Goal: Information Seeking & Learning: Learn about a topic

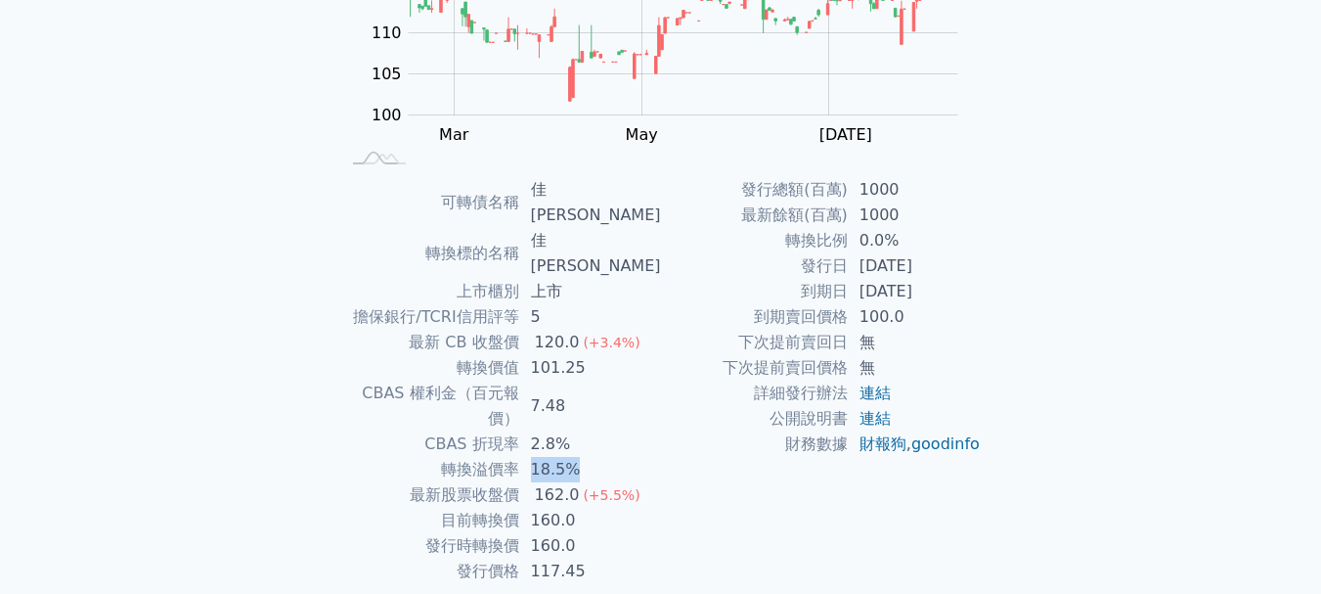
scroll to position [312, 0]
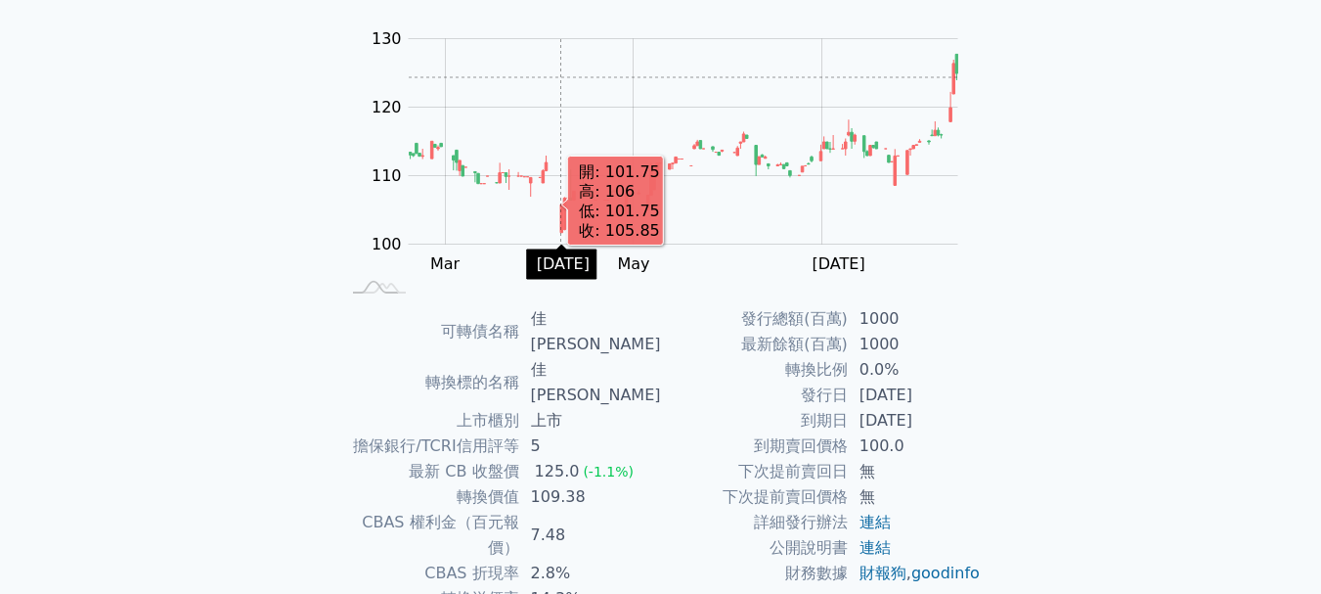
scroll to position [312, 0]
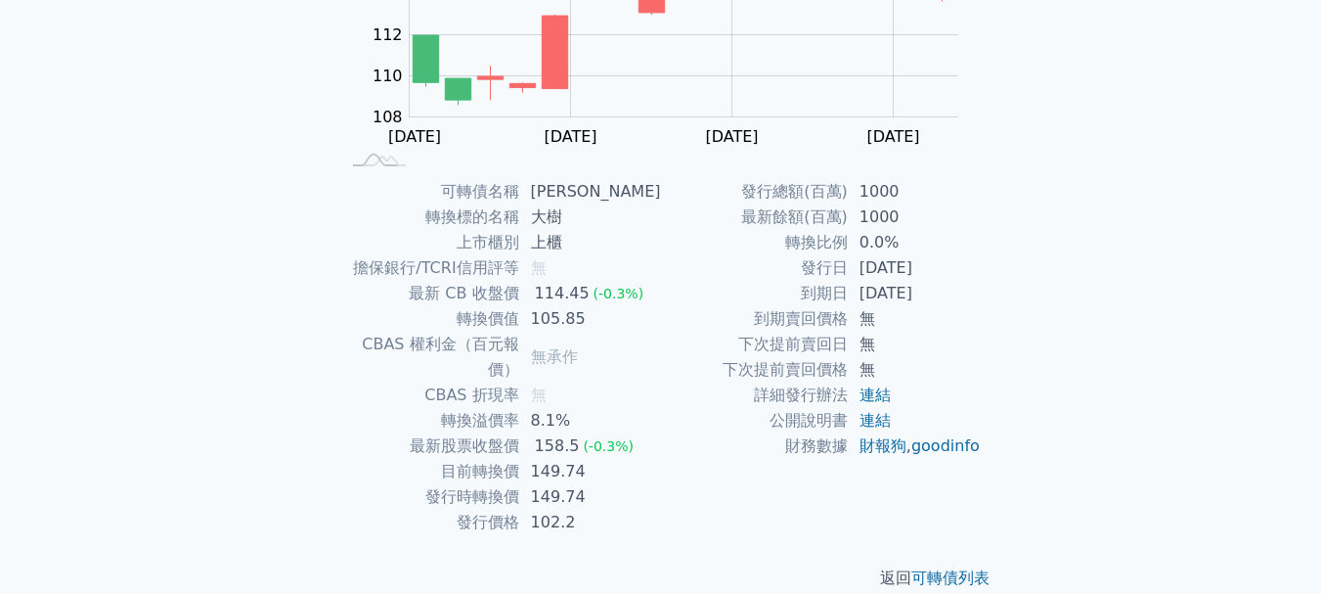
scroll to position [312, 0]
